Goal: Task Accomplishment & Management: Manage account settings

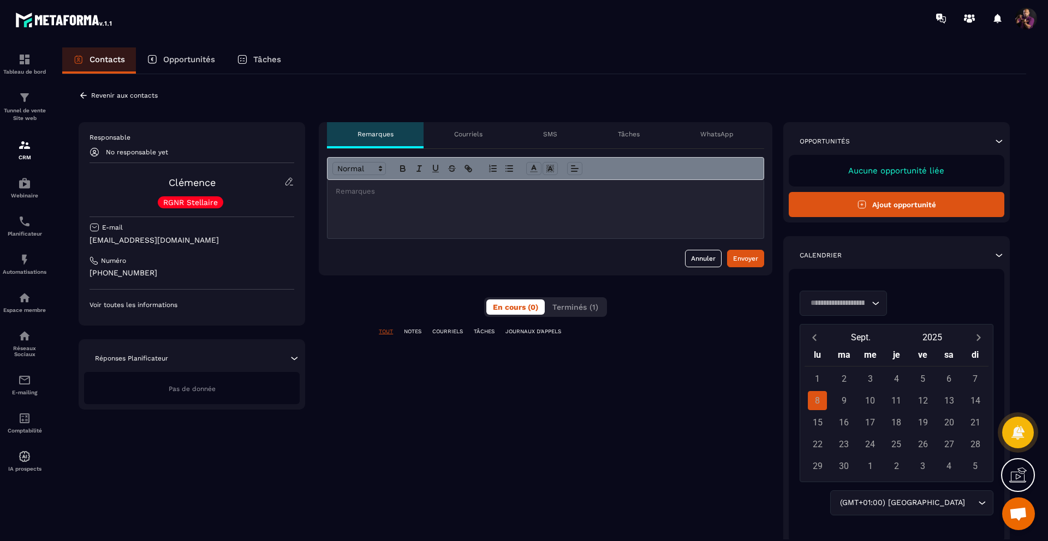
click at [82, 95] on icon at bounding box center [83, 95] width 7 height 6
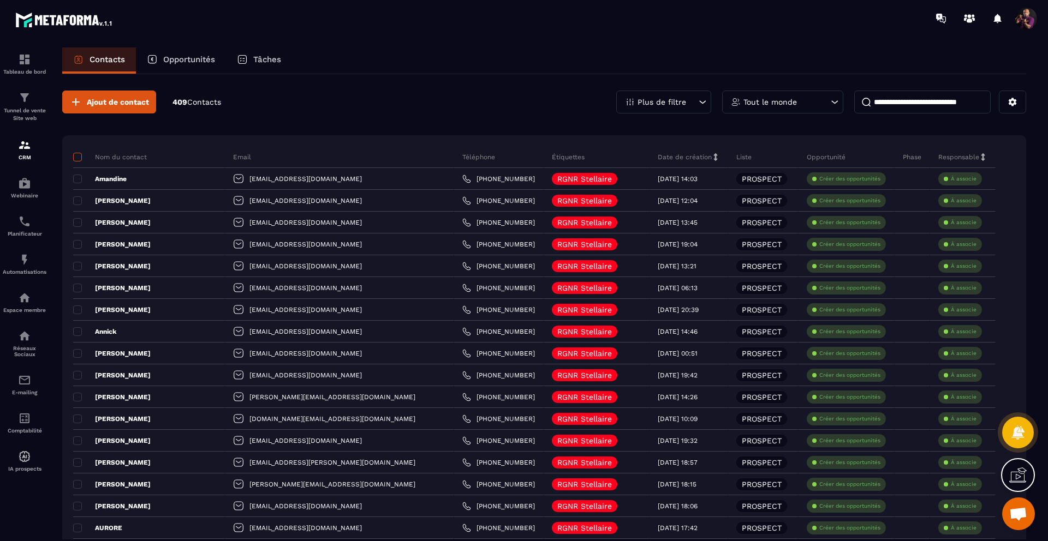
click at [78, 157] on span at bounding box center [77, 157] width 9 height 9
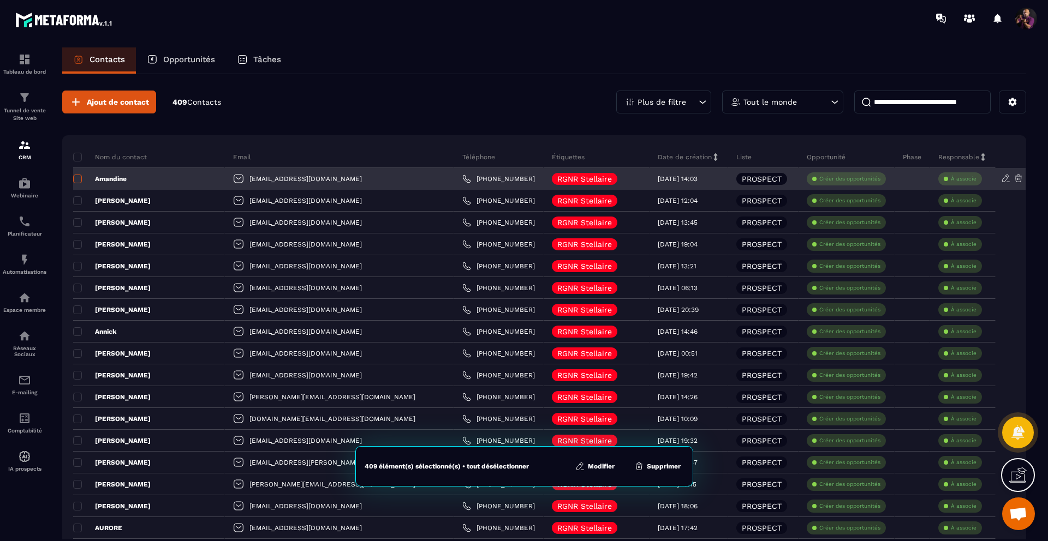
click at [80, 180] on span at bounding box center [77, 179] width 9 height 9
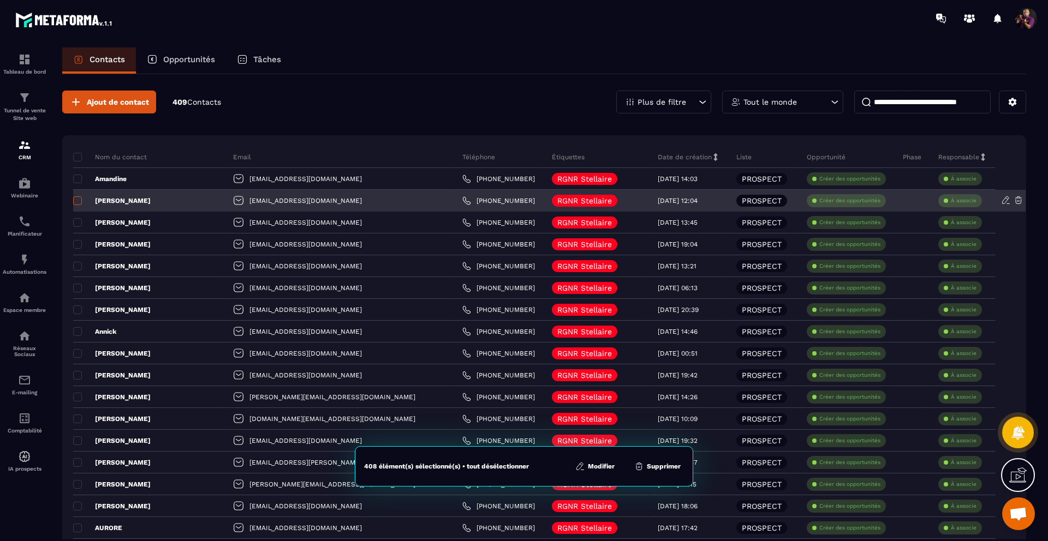
click at [76, 198] on span at bounding box center [77, 200] width 9 height 9
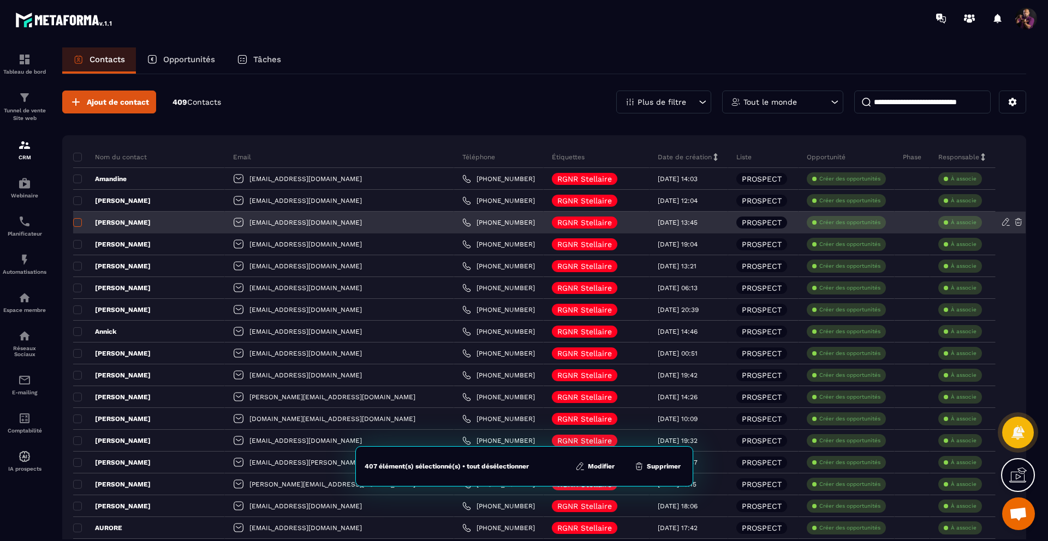
click at [77, 224] on span at bounding box center [77, 222] width 9 height 9
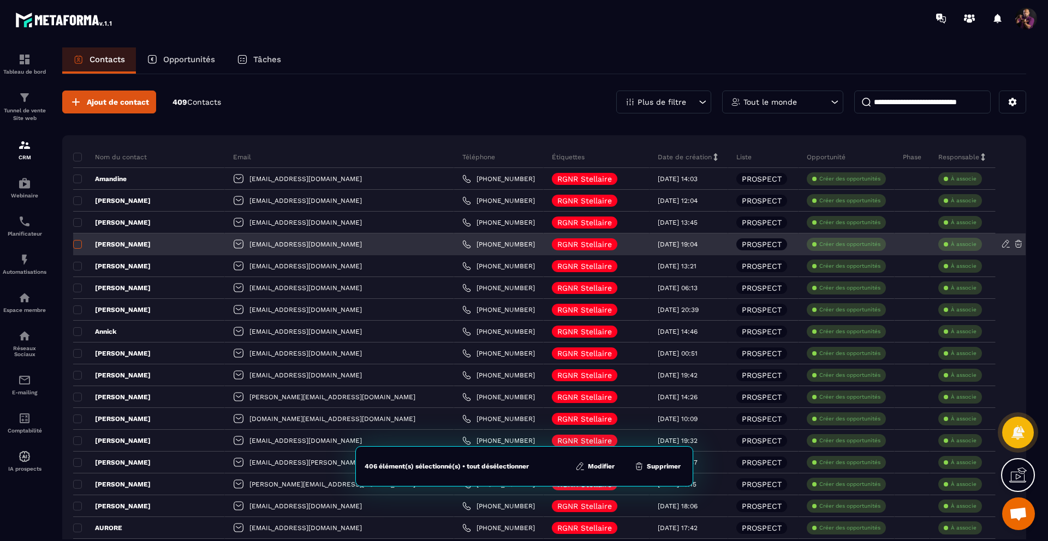
click at [79, 245] on span at bounding box center [77, 244] width 9 height 9
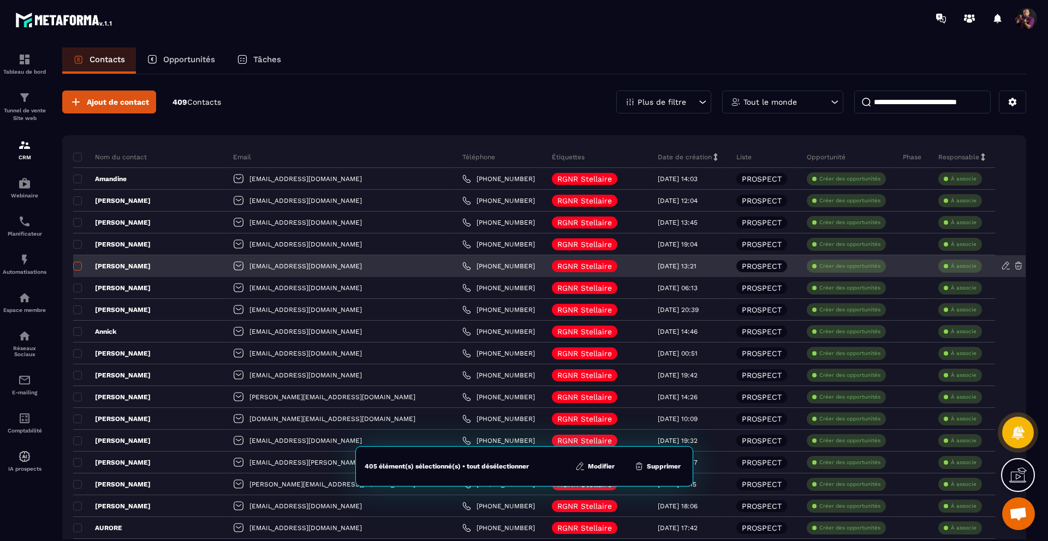
click at [77, 268] on span at bounding box center [77, 266] width 9 height 9
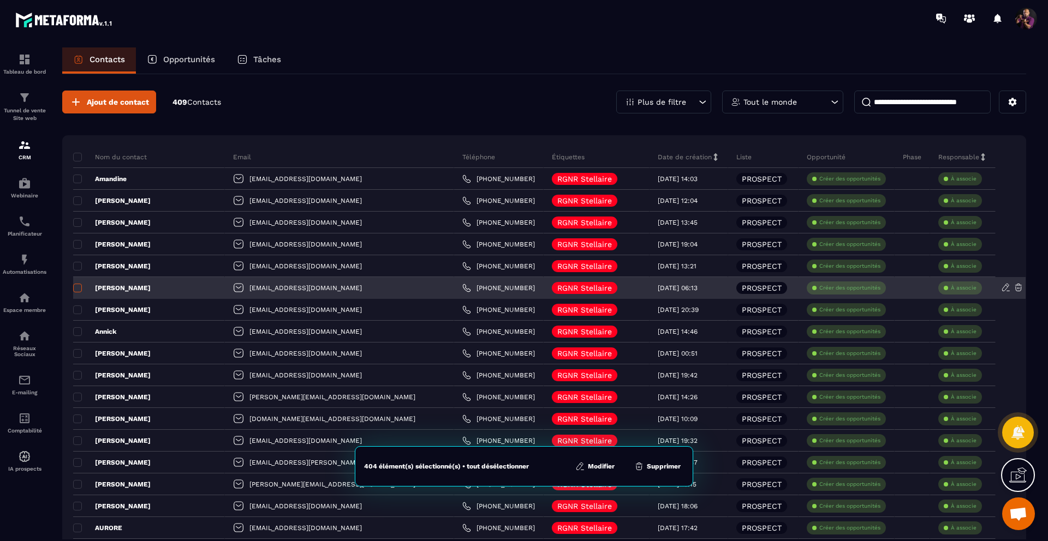
click at [74, 286] on span at bounding box center [77, 288] width 9 height 9
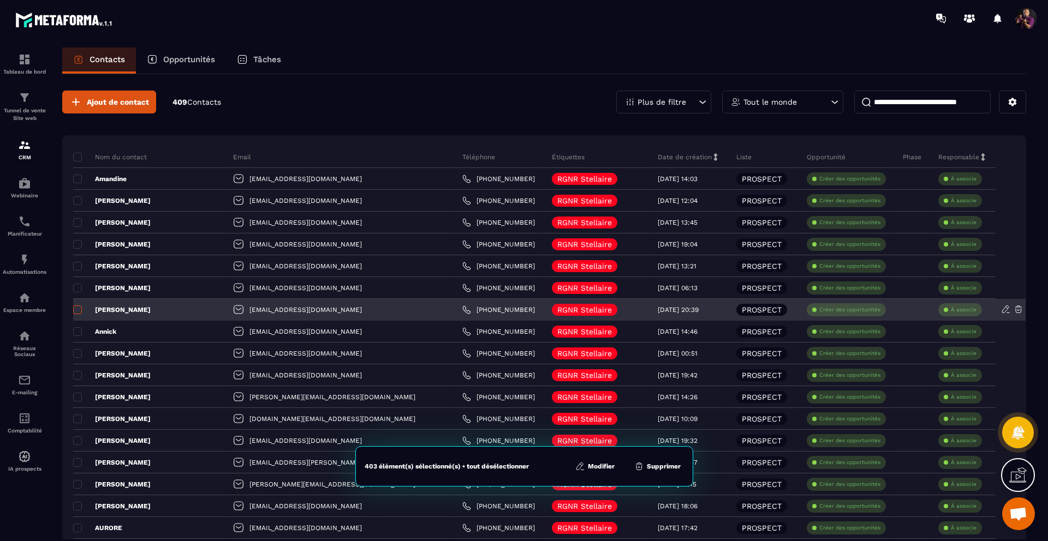
click at [78, 310] on span at bounding box center [77, 310] width 9 height 9
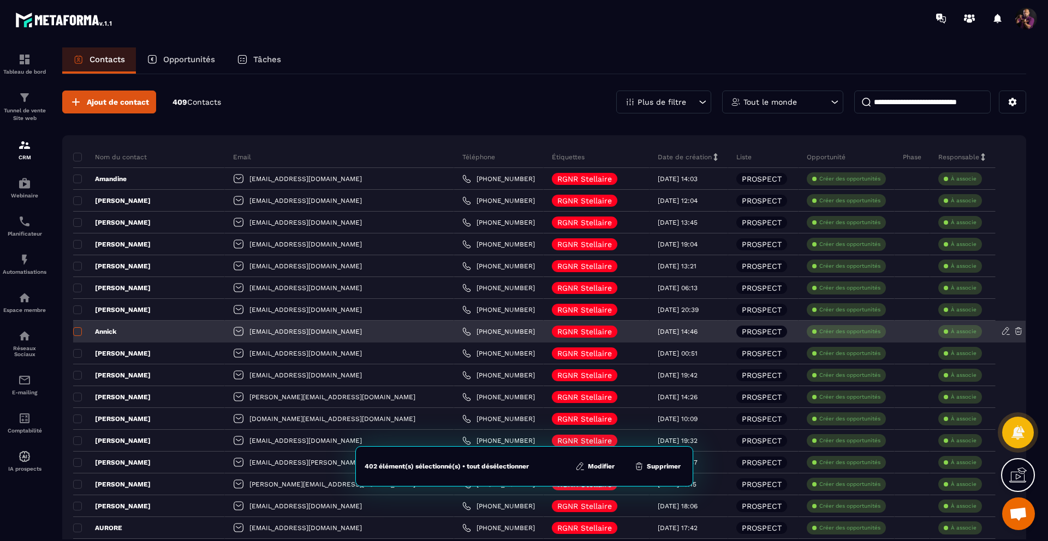
click at [77, 329] on span at bounding box center [77, 331] width 9 height 9
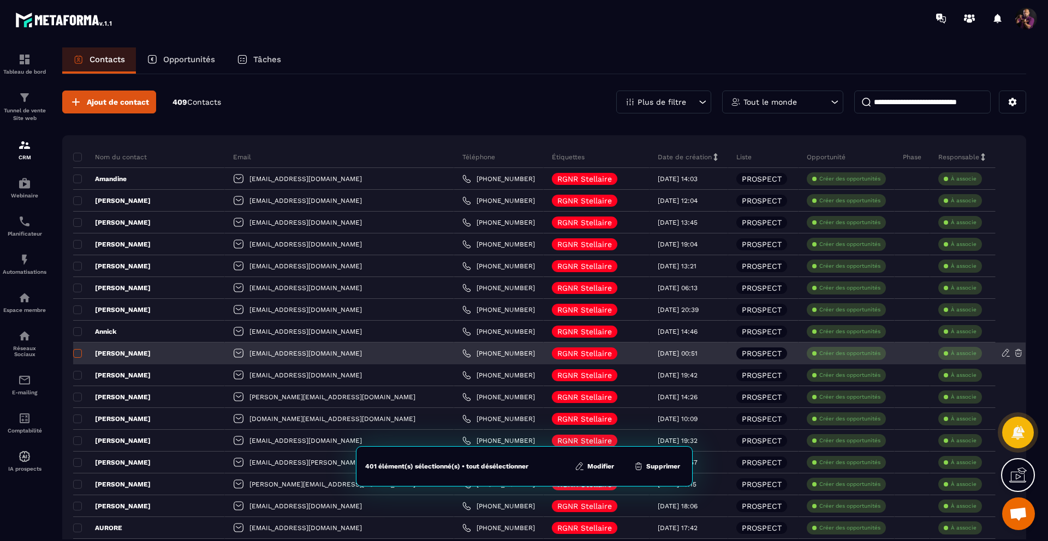
click at [77, 355] on span at bounding box center [77, 353] width 9 height 9
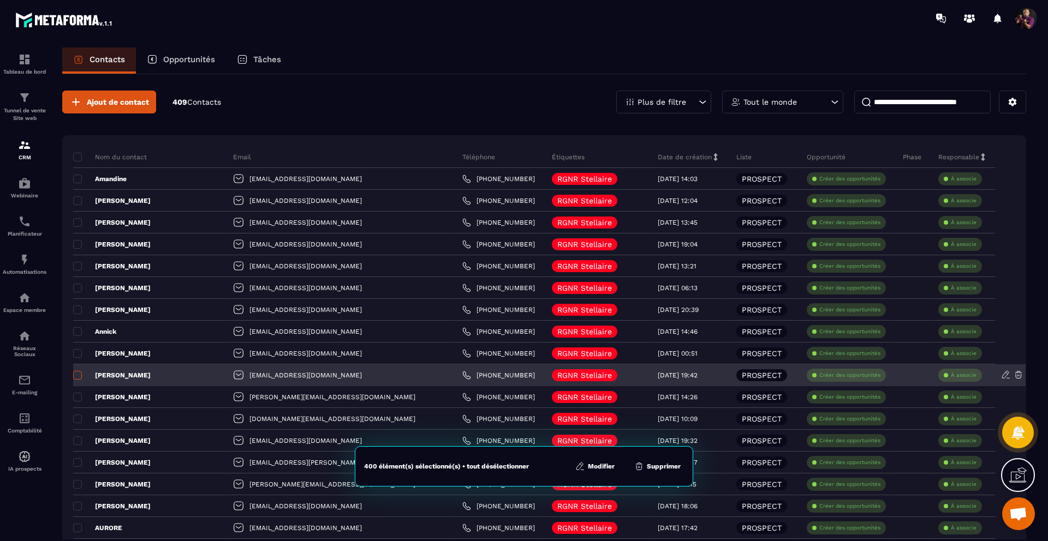
click at [76, 379] on span at bounding box center [77, 375] width 9 height 9
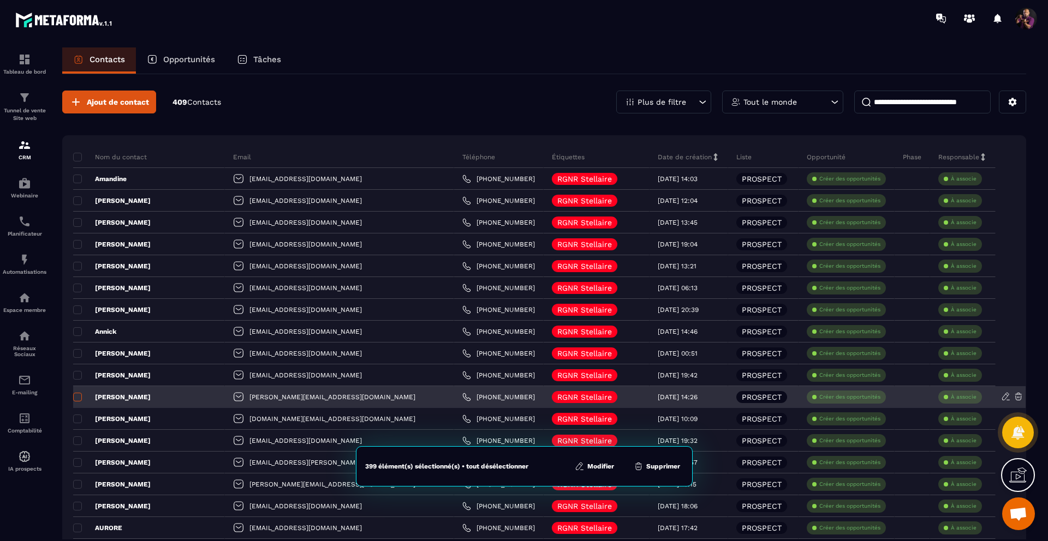
click at [78, 395] on span at bounding box center [77, 397] width 9 height 9
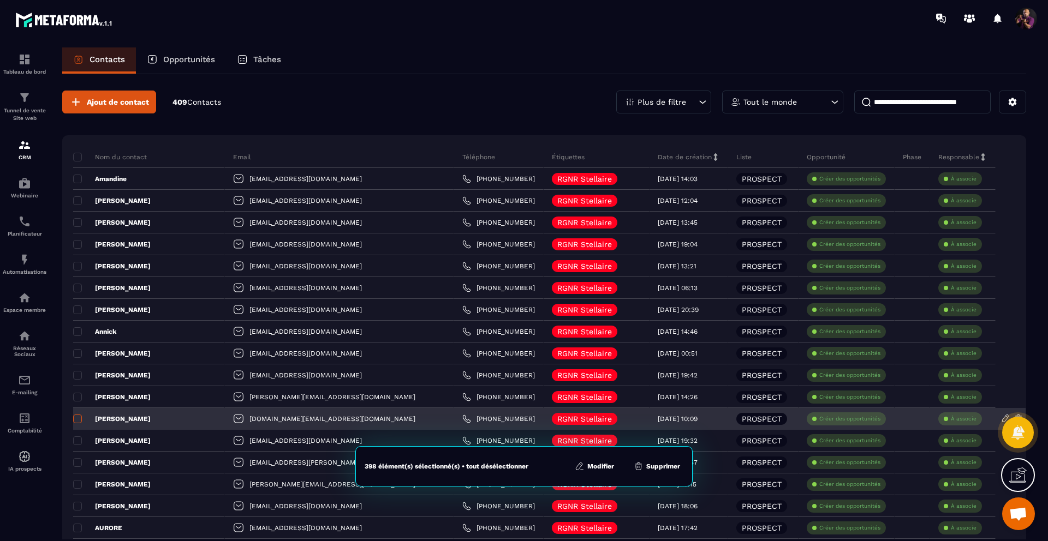
click at [78, 420] on span at bounding box center [77, 419] width 9 height 9
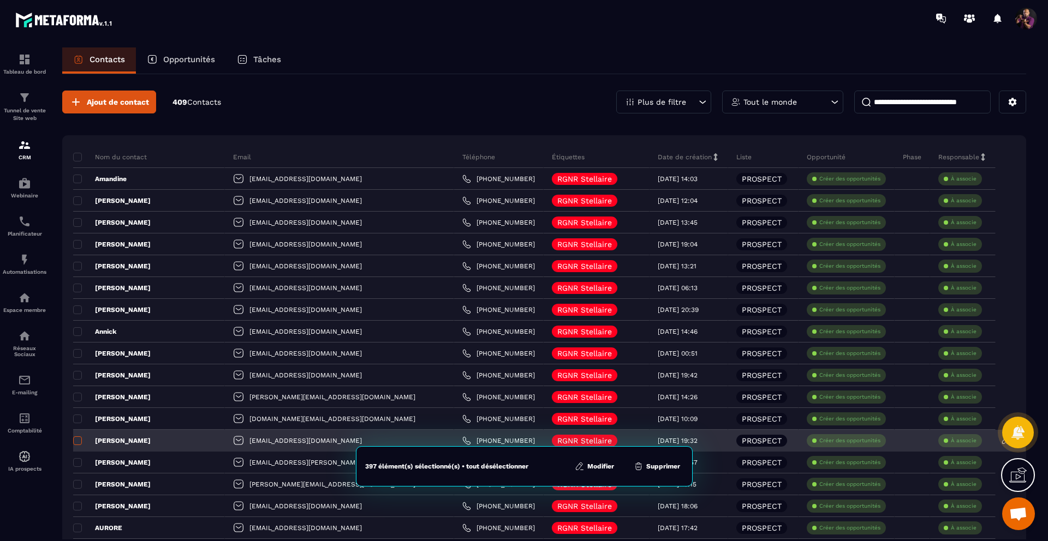
click at [76, 441] on span at bounding box center [77, 440] width 9 height 9
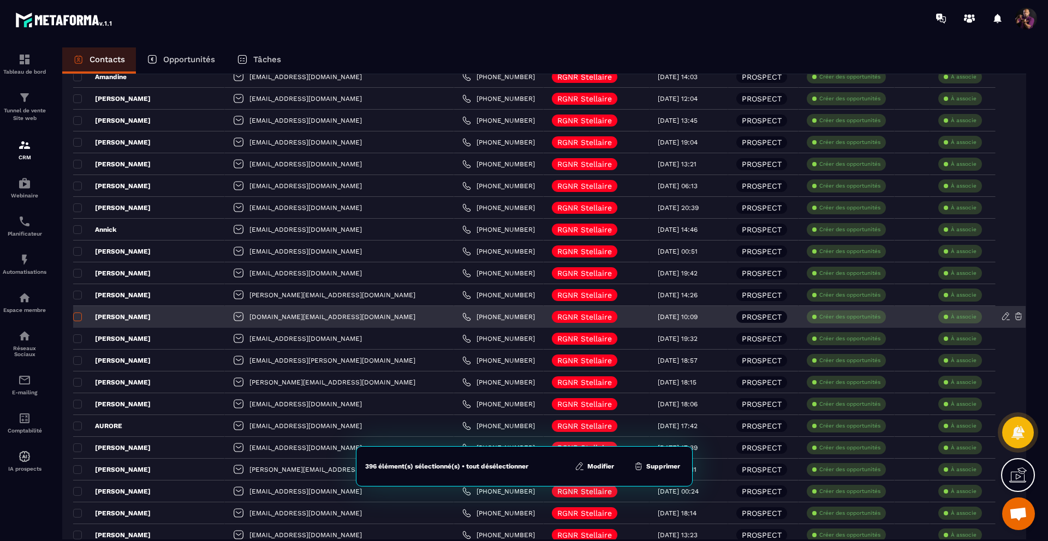
scroll to position [103, 0]
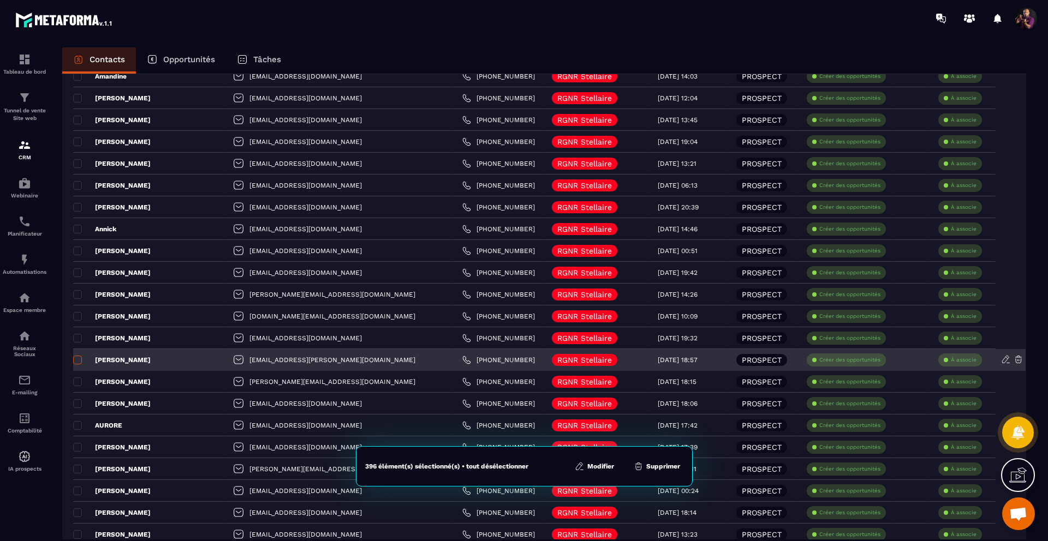
click at [79, 363] on span at bounding box center [77, 360] width 9 height 9
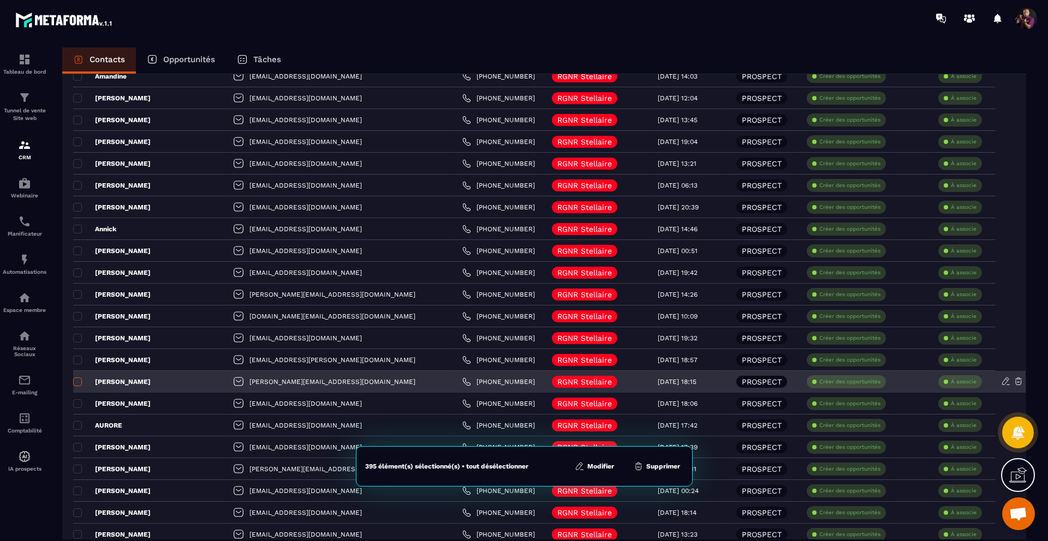
click at [77, 381] on span at bounding box center [77, 382] width 9 height 9
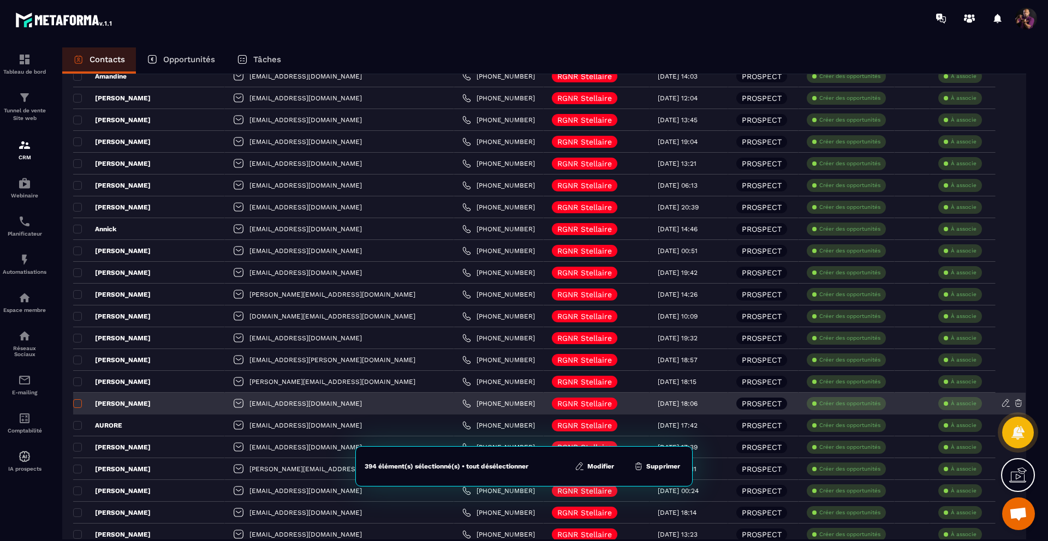
click at [75, 405] on span at bounding box center [77, 403] width 9 height 9
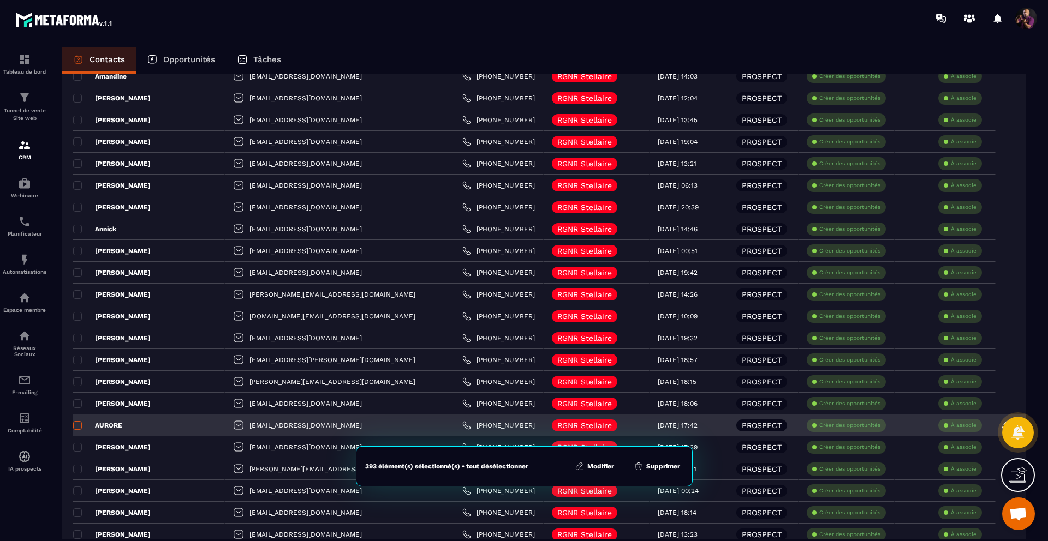
click at [77, 429] on span at bounding box center [77, 425] width 9 height 9
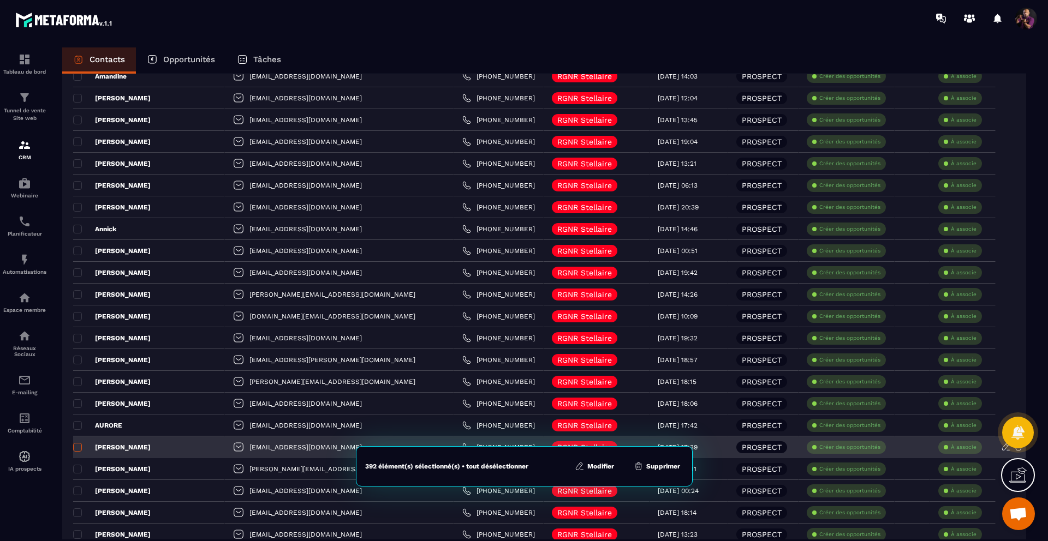
click at [76, 446] on span at bounding box center [77, 447] width 9 height 9
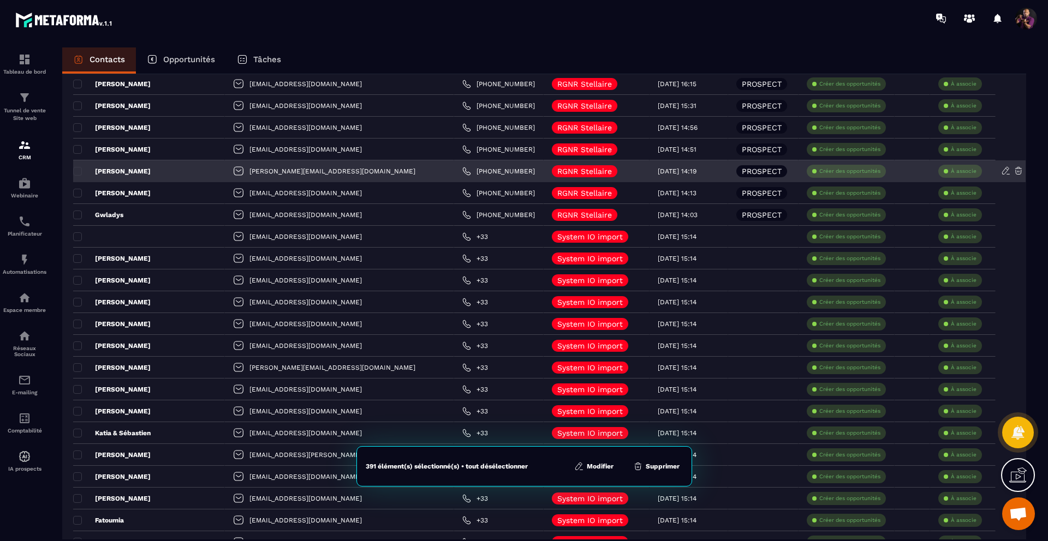
scroll to position [1478, 0]
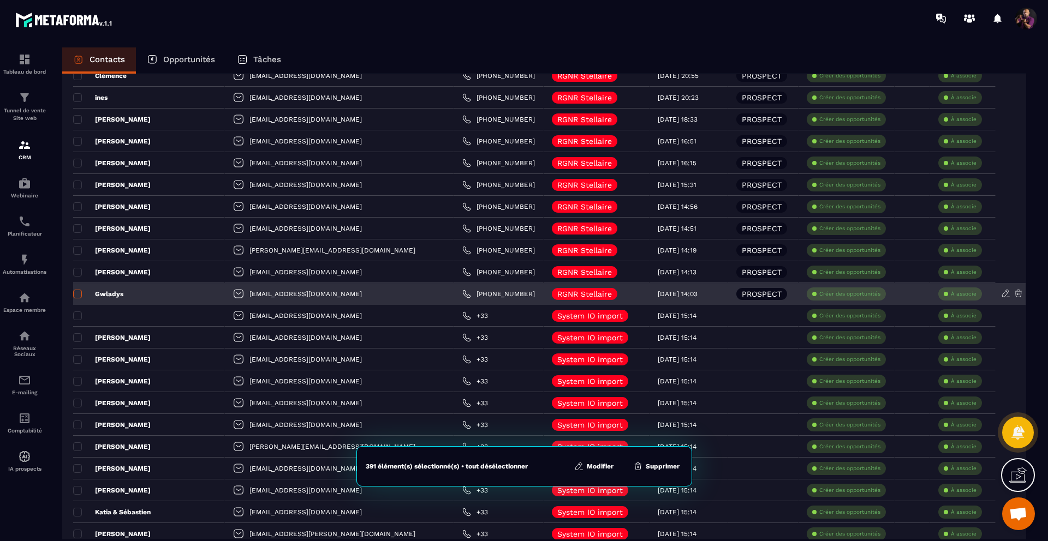
click at [79, 291] on span at bounding box center [77, 294] width 9 height 9
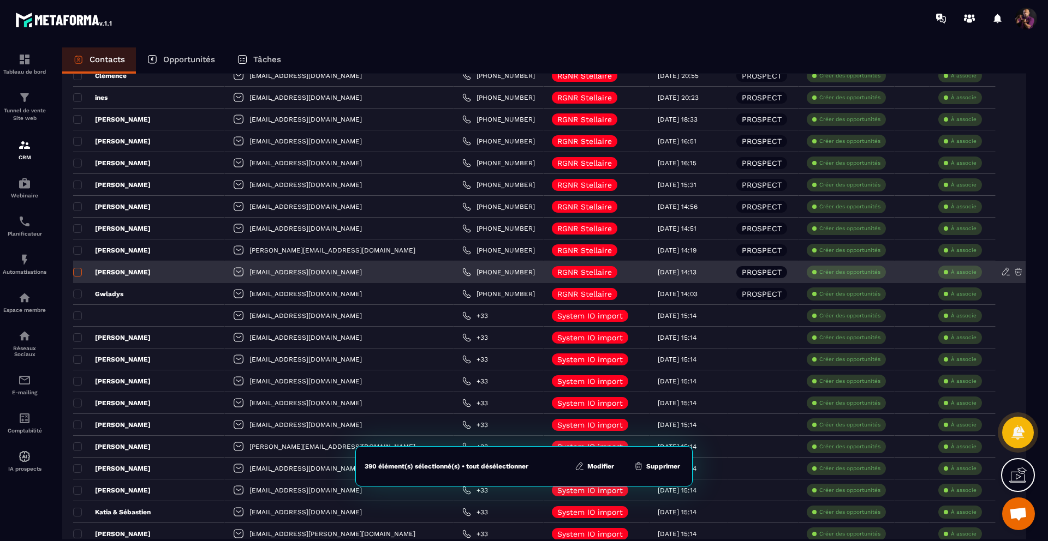
click at [80, 274] on span at bounding box center [77, 272] width 9 height 9
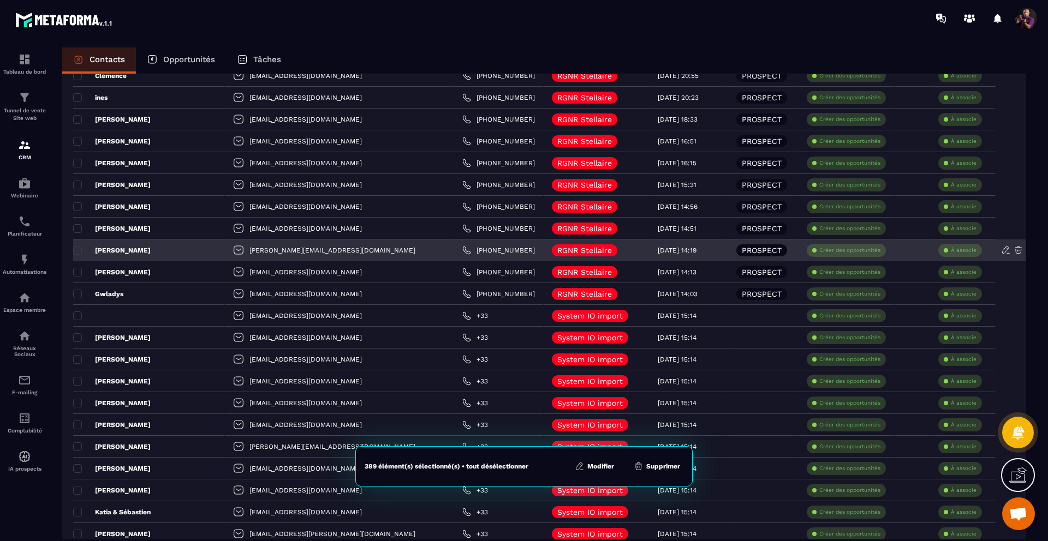
click at [77, 245] on div "[PERSON_NAME]" at bounding box center [149, 251] width 152 height 22
